Goal: Obtain resource: Download file/media

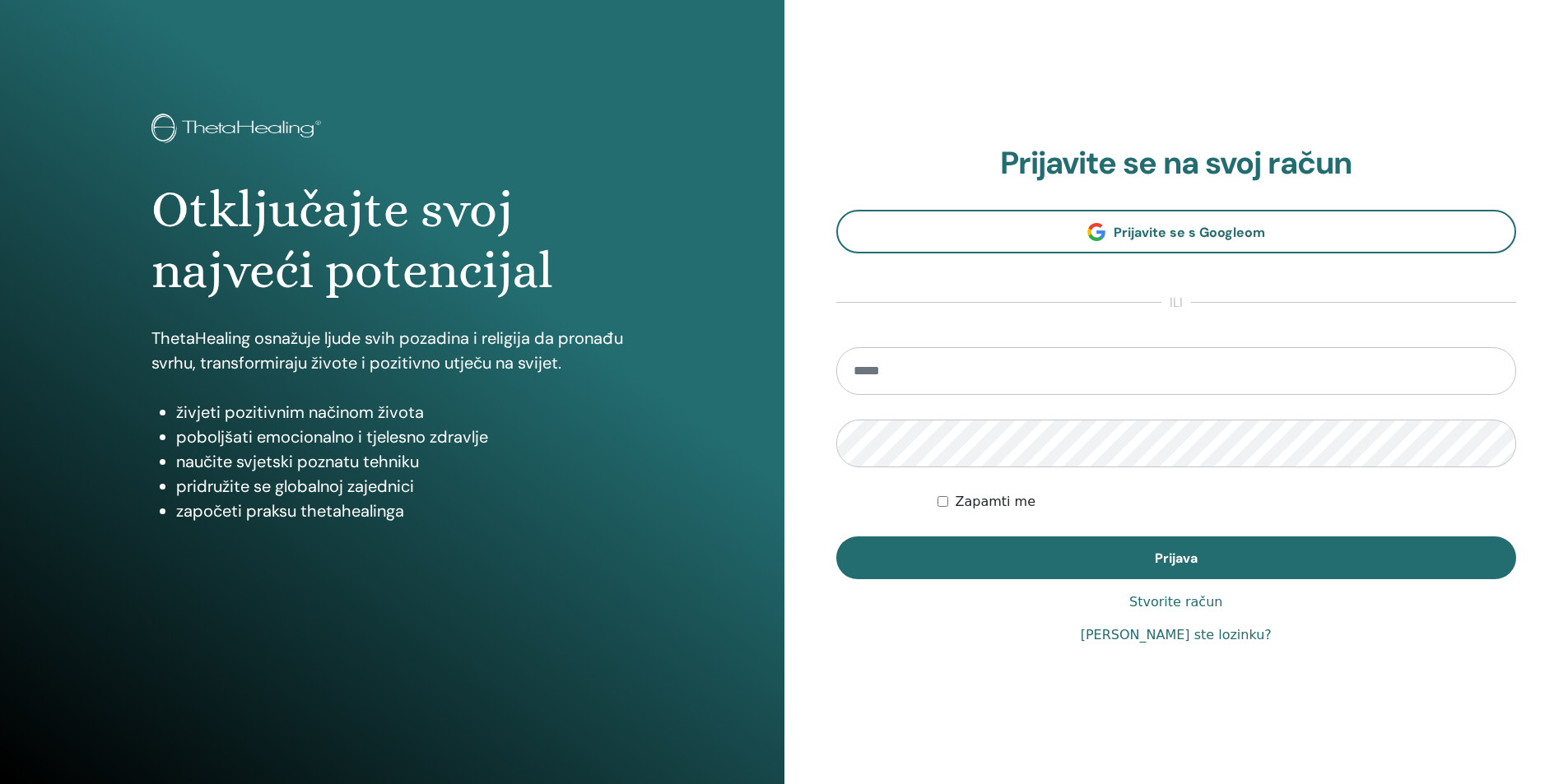
click at [942, 368] on input "email" at bounding box center [1176, 371] width 680 height 48
type input "**********"
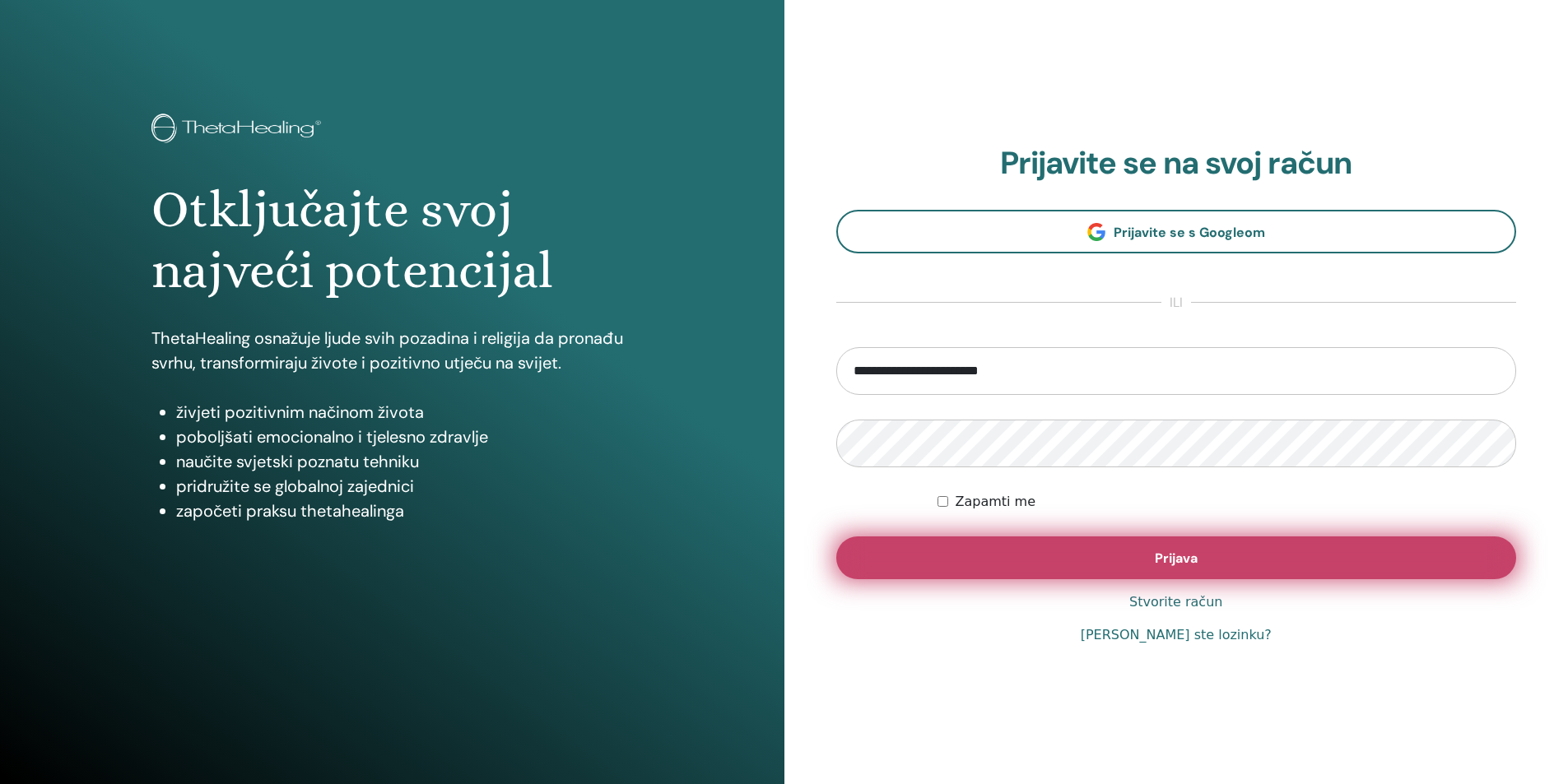
click at [1180, 563] on span "Prijava" at bounding box center [1176, 559] width 43 height 17
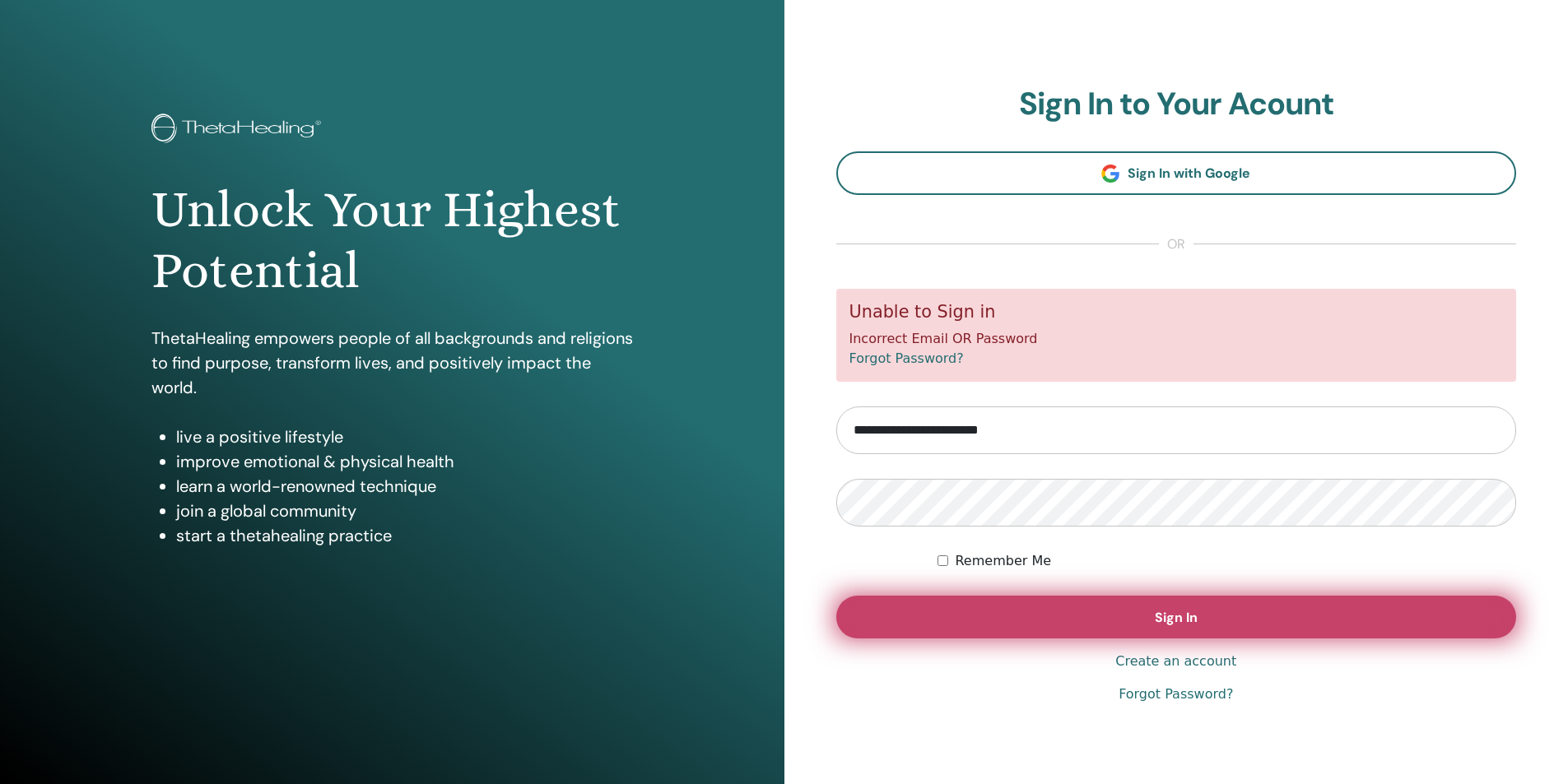
click at [1116, 609] on button "Sign In" at bounding box center [1176, 617] width 680 height 43
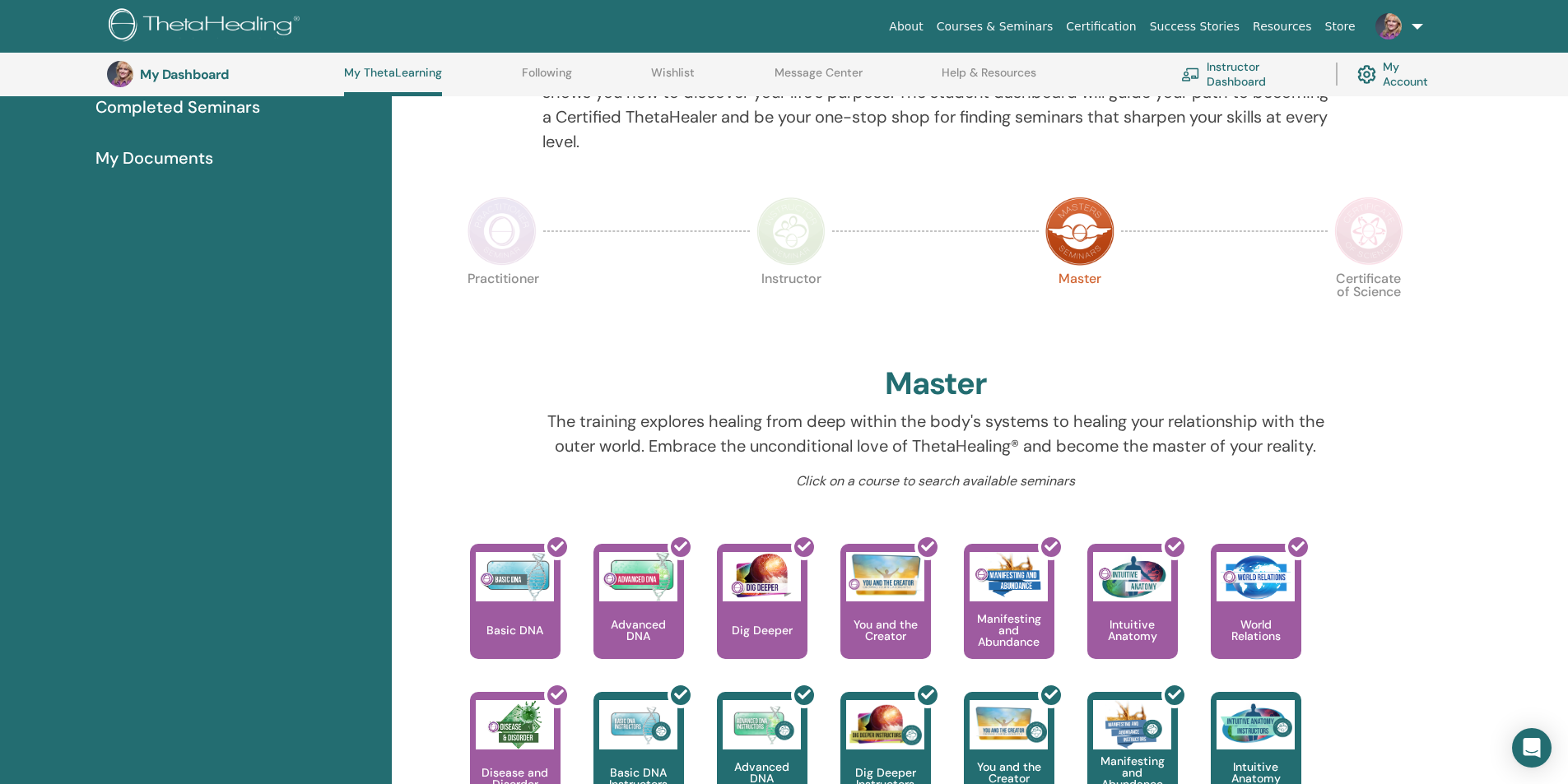
scroll to position [126, 0]
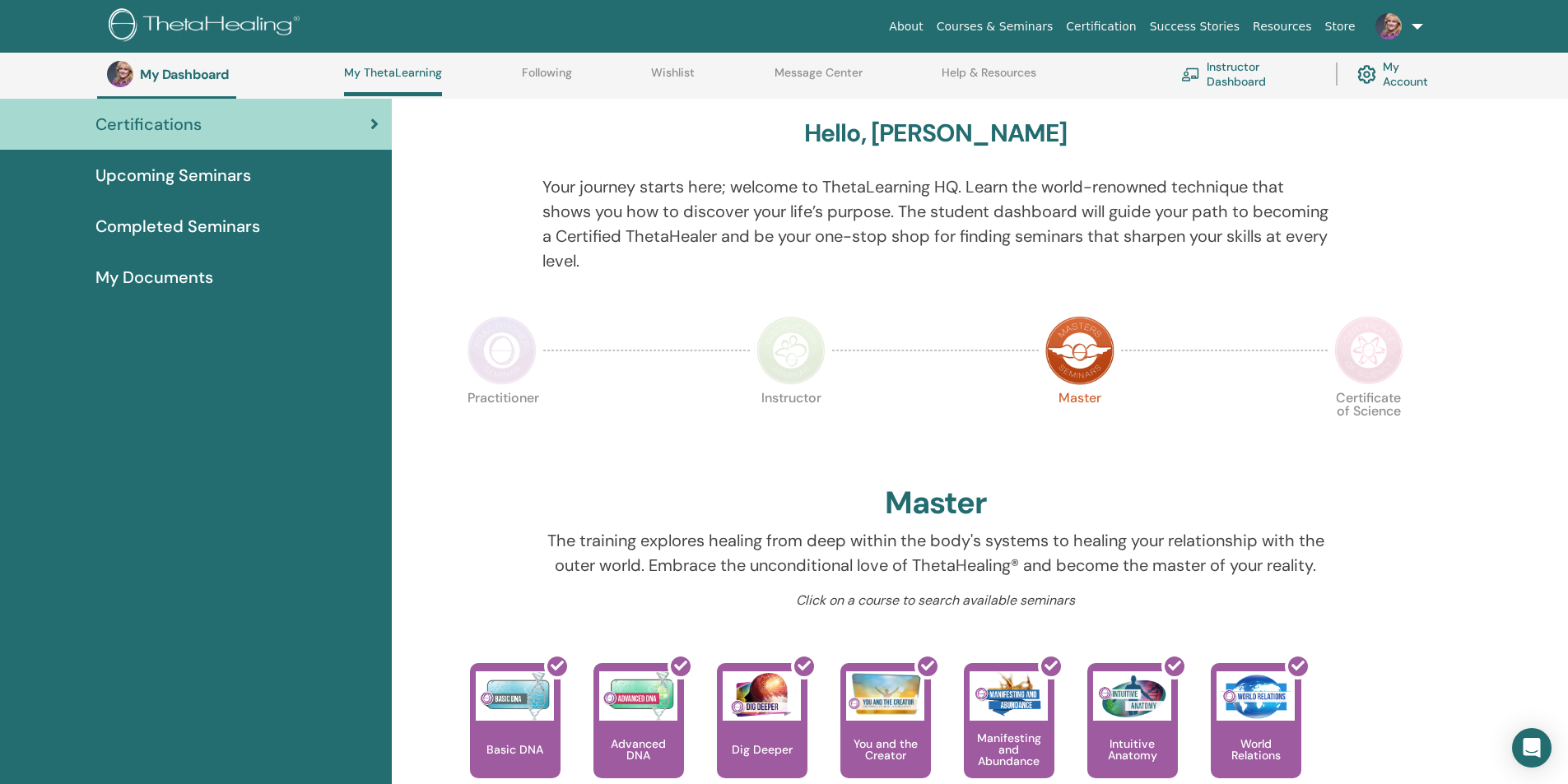
click at [154, 276] on span "My Documents" at bounding box center [154, 278] width 118 height 25
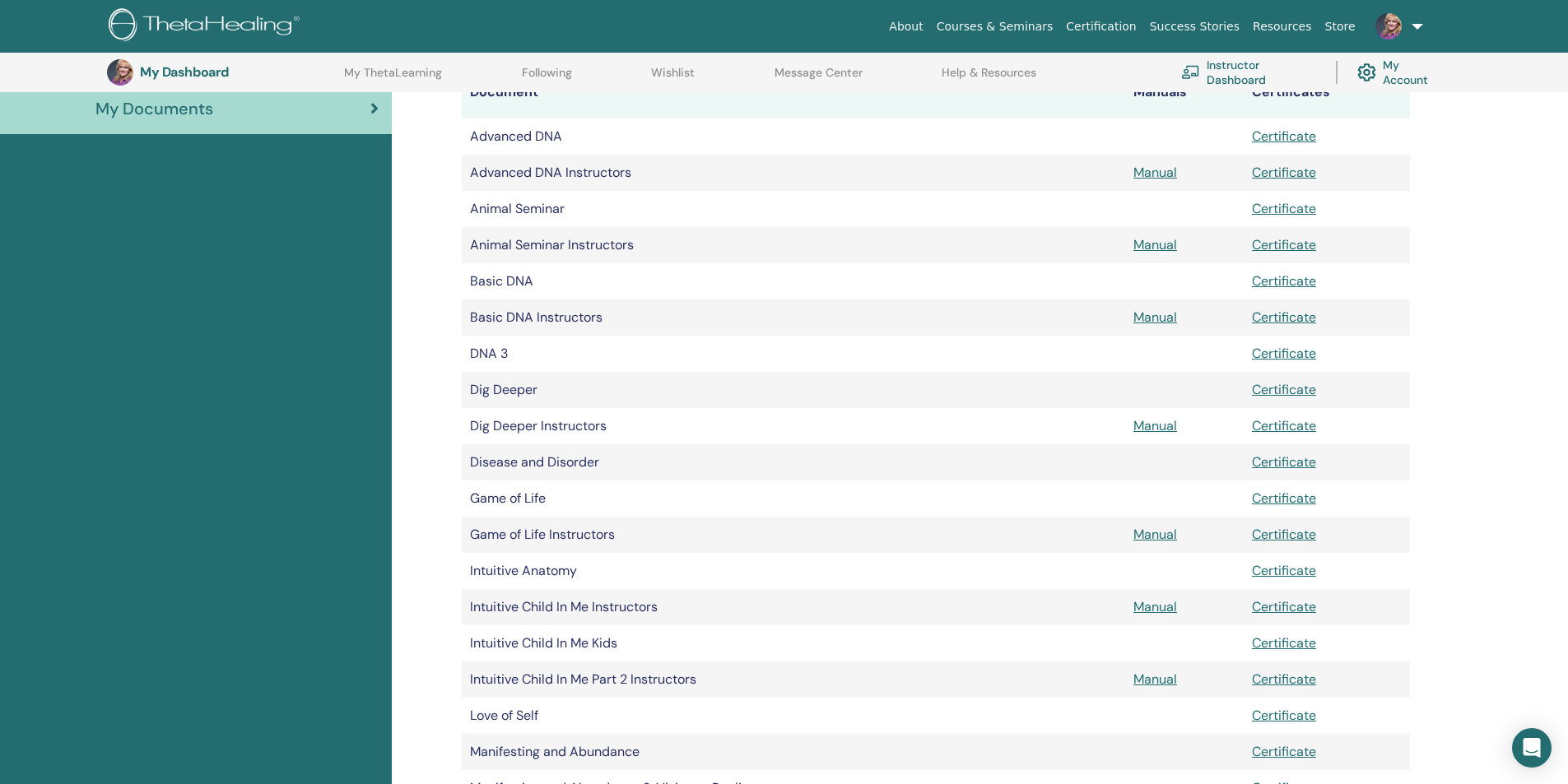
scroll to position [451, 0]
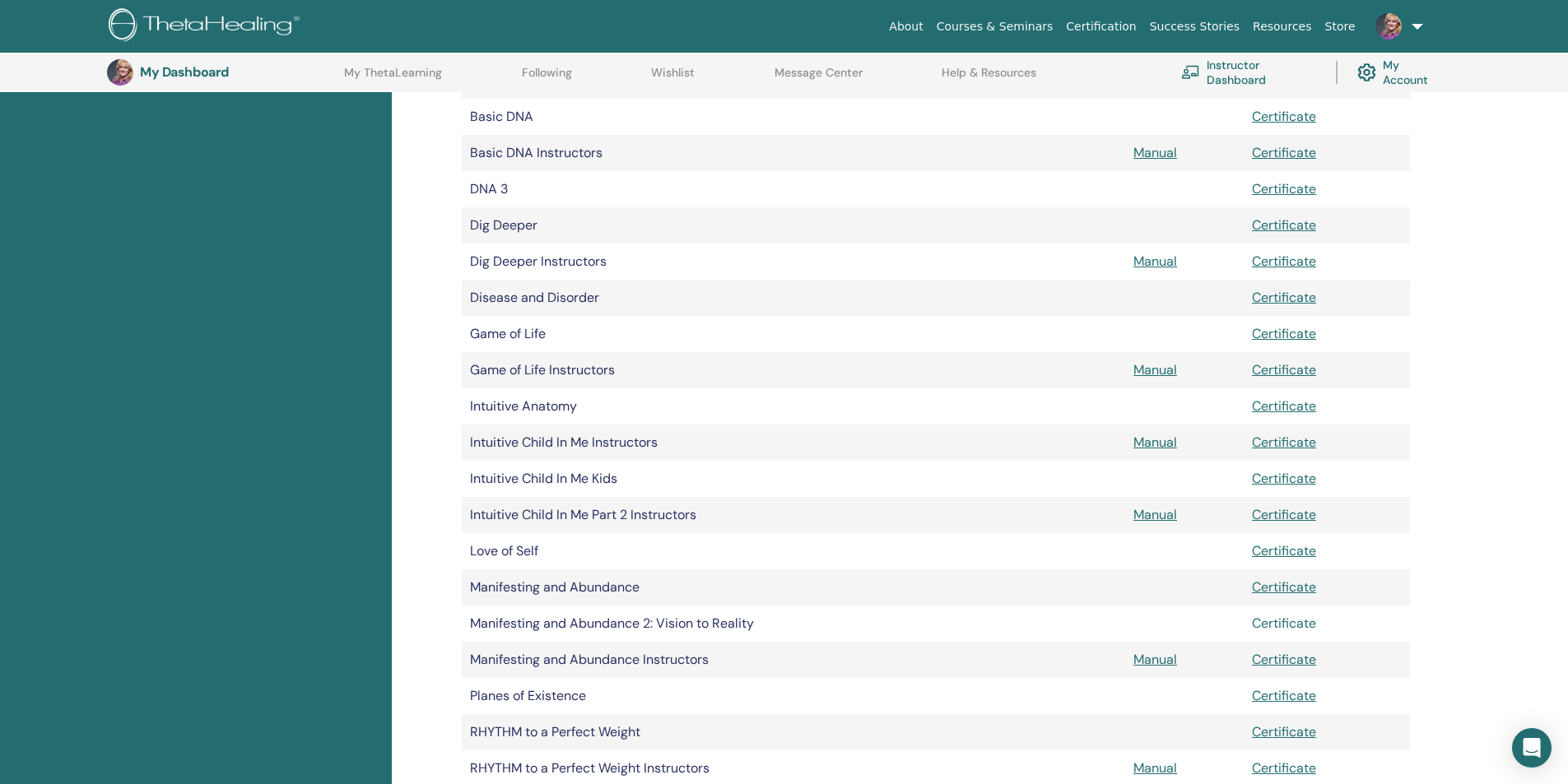
click at [1292, 621] on link "Certificate" at bounding box center [1284, 623] width 64 height 17
click at [1415, 26] on link at bounding box center [1395, 26] width 68 height 52
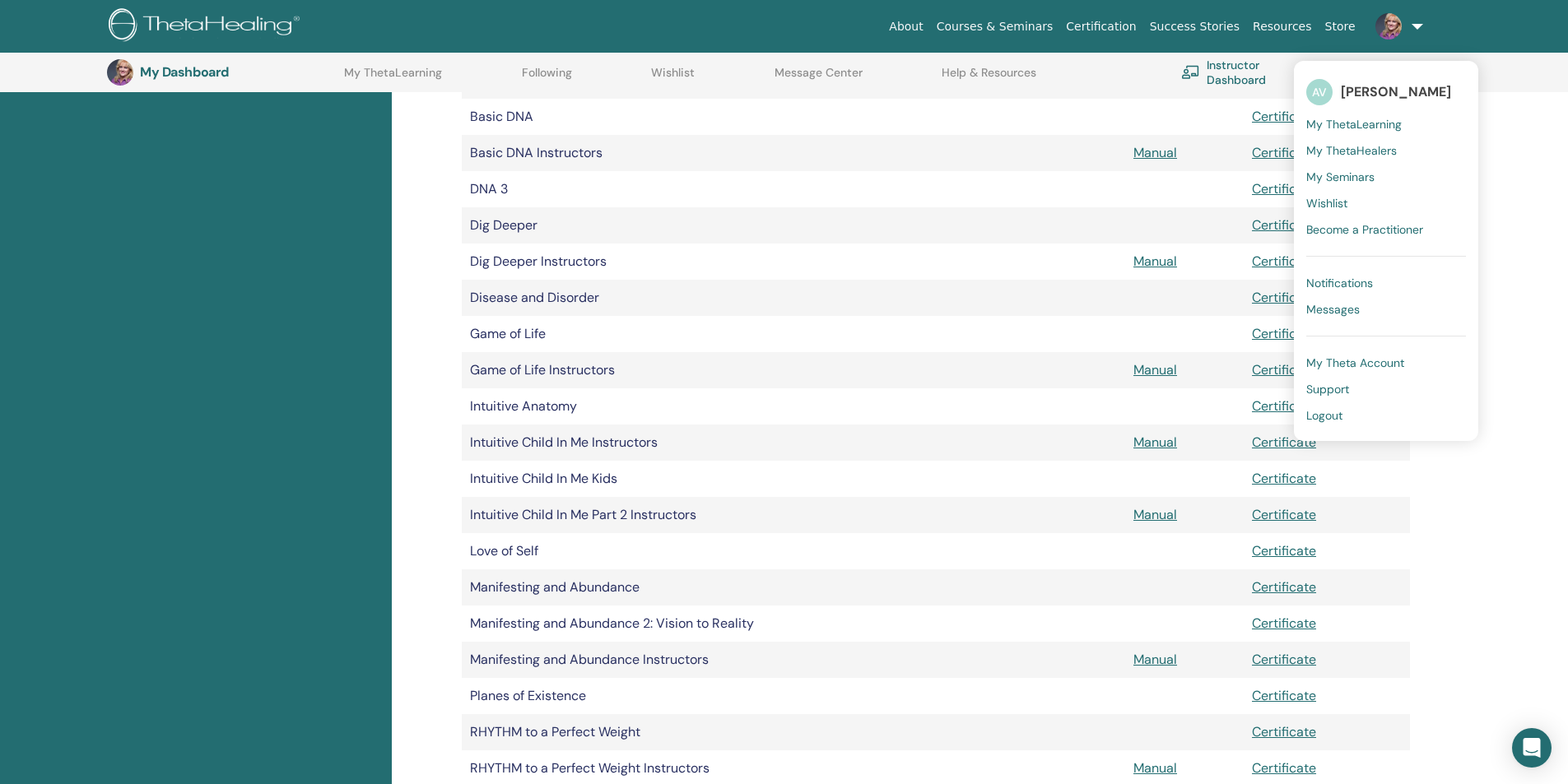
click at [1336, 416] on span "Logout" at bounding box center [1324, 416] width 36 height 15
